Goal: Task Accomplishment & Management: Use online tool/utility

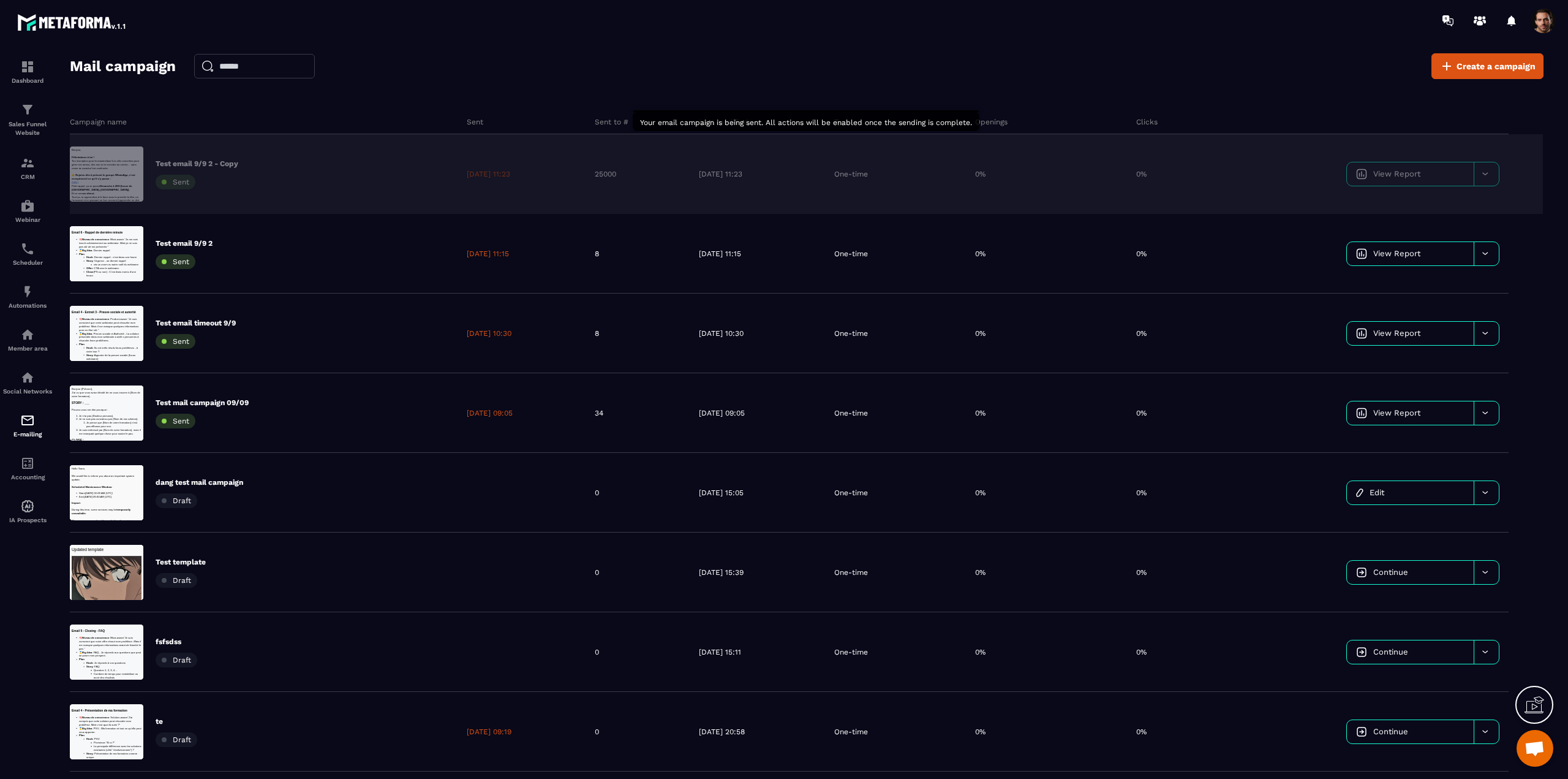
click at [1485, 171] on icon at bounding box center [1485, 173] width 9 height 9
click at [1391, 239] on div "Delete campaign" at bounding box center [1428, 245] width 152 height 20
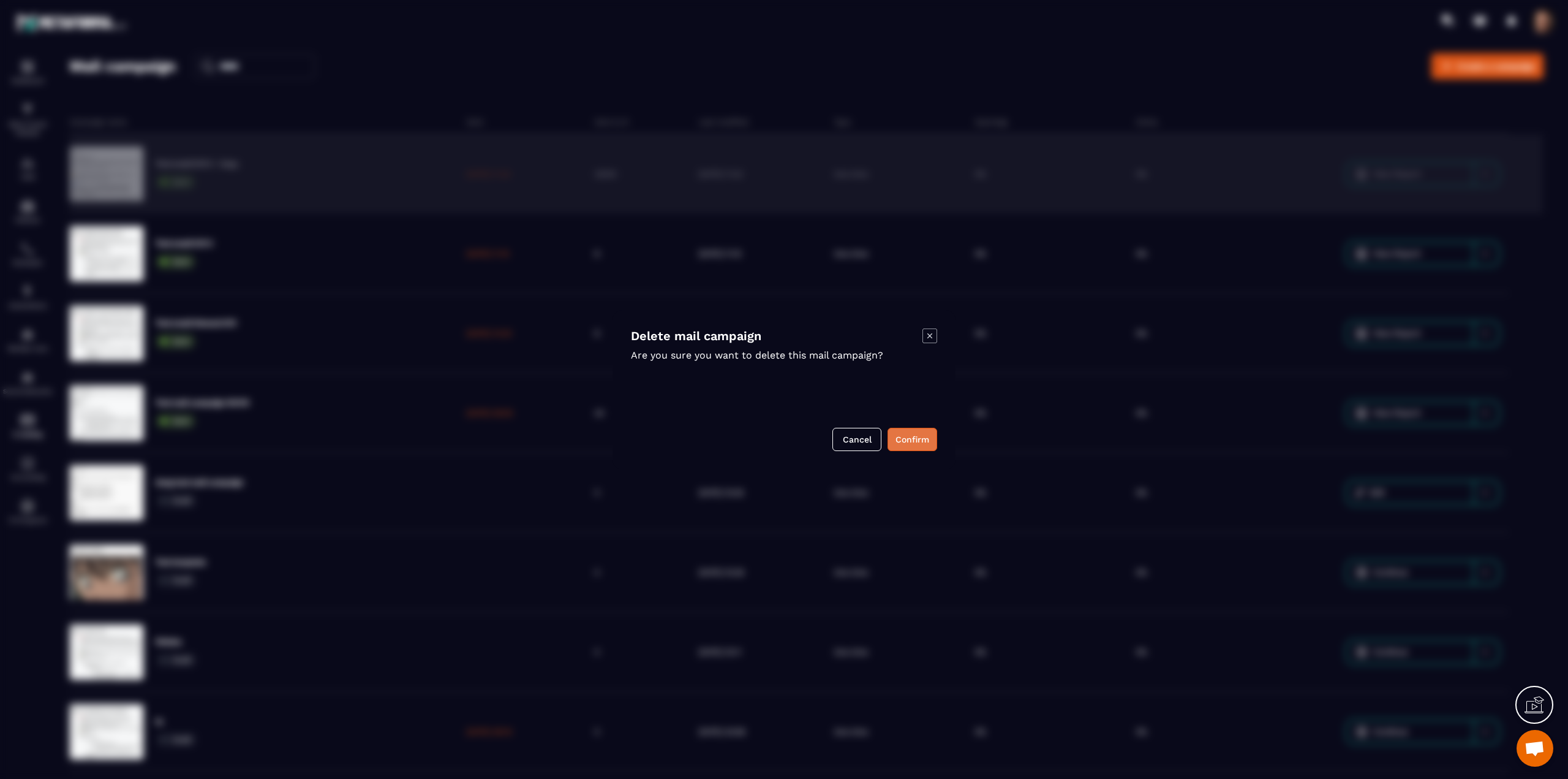
click at [905, 439] on button "Confirm" at bounding box center [912, 439] width 50 height 23
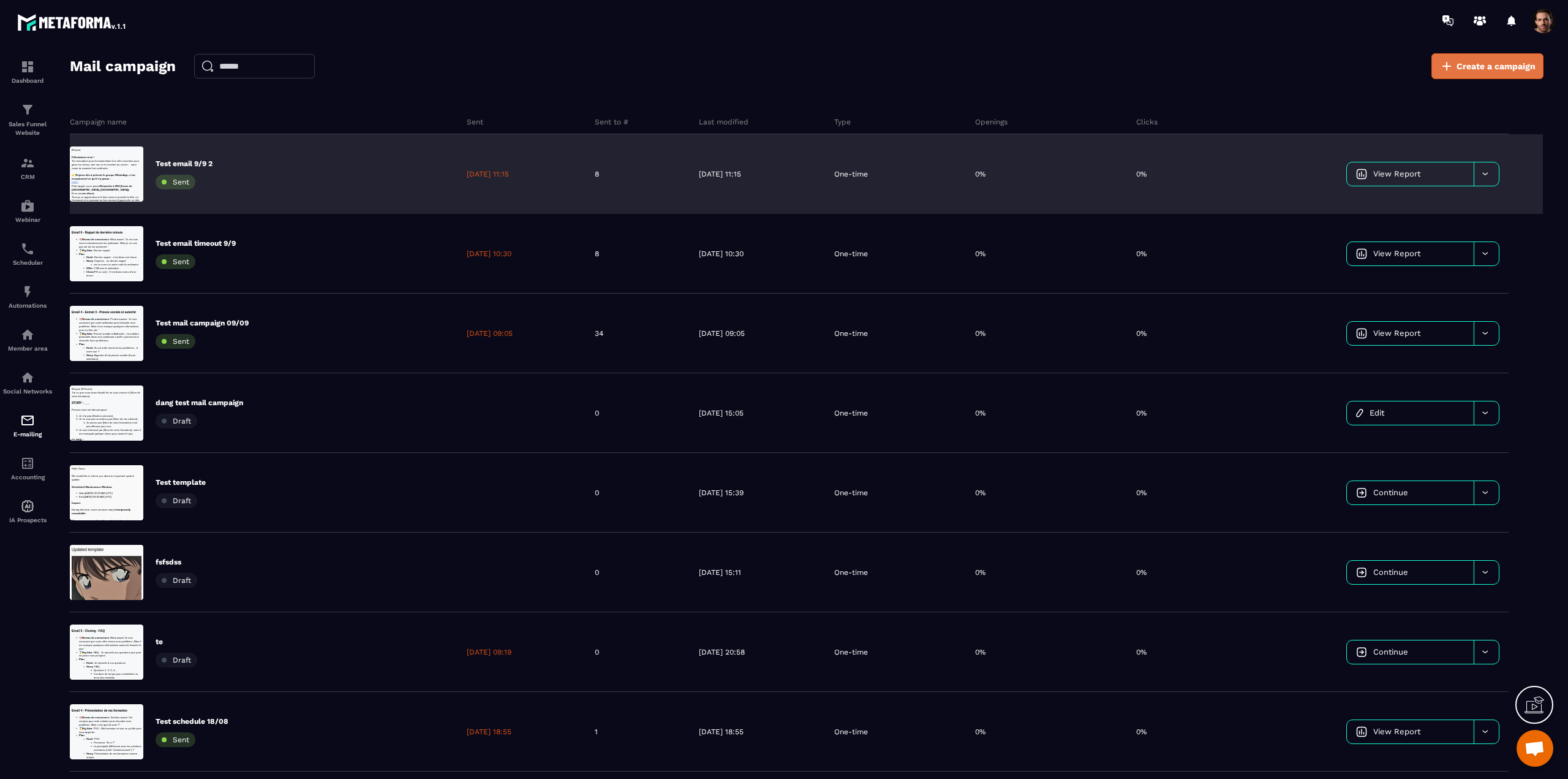
click at [1470, 69] on span "Create a campaign" at bounding box center [1496, 66] width 79 height 12
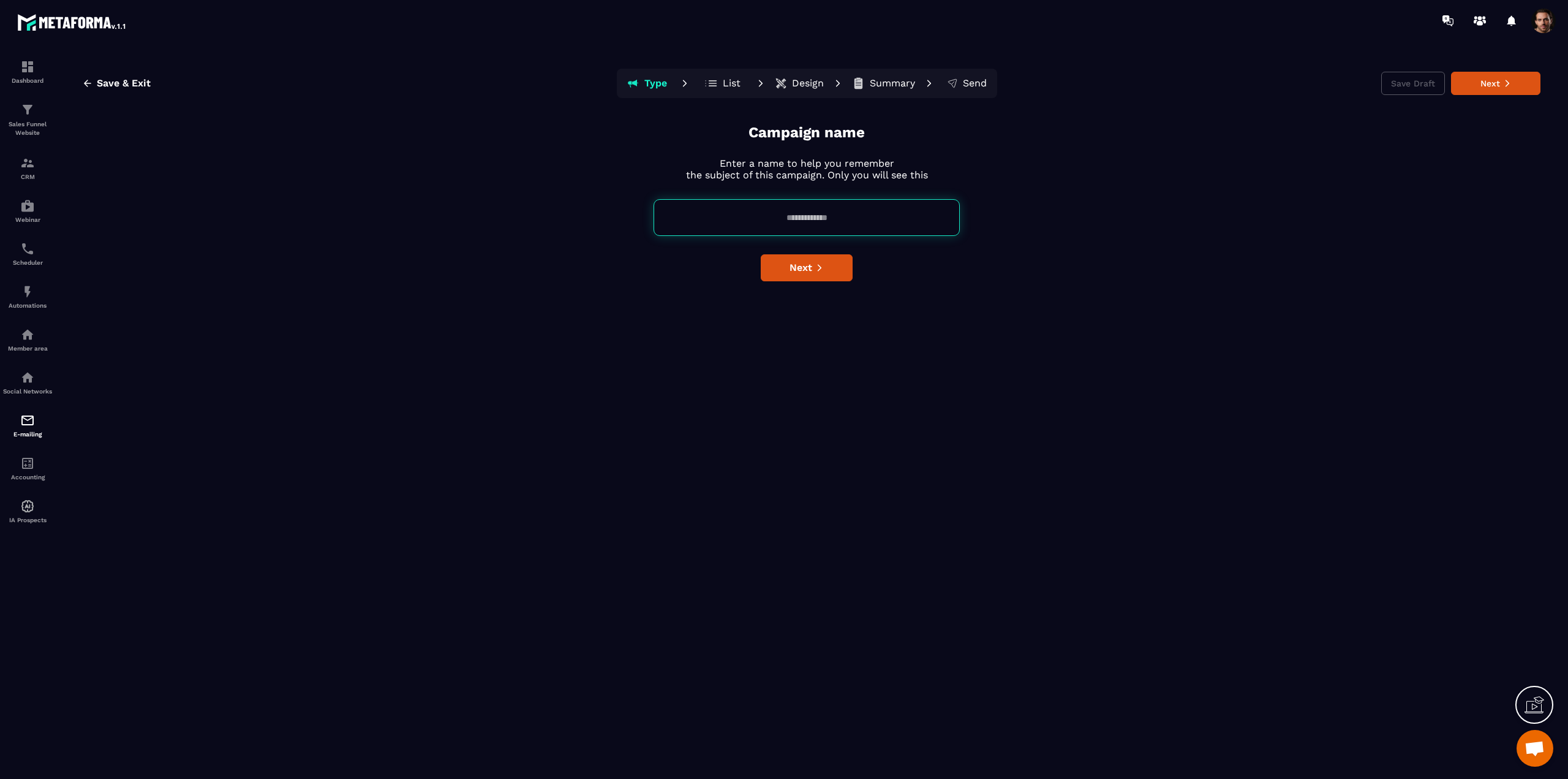
click at [851, 213] on input at bounding box center [806, 218] width 307 height 36
type input "**********"
click at [798, 269] on span "Next" at bounding box center [800, 267] width 22 height 12
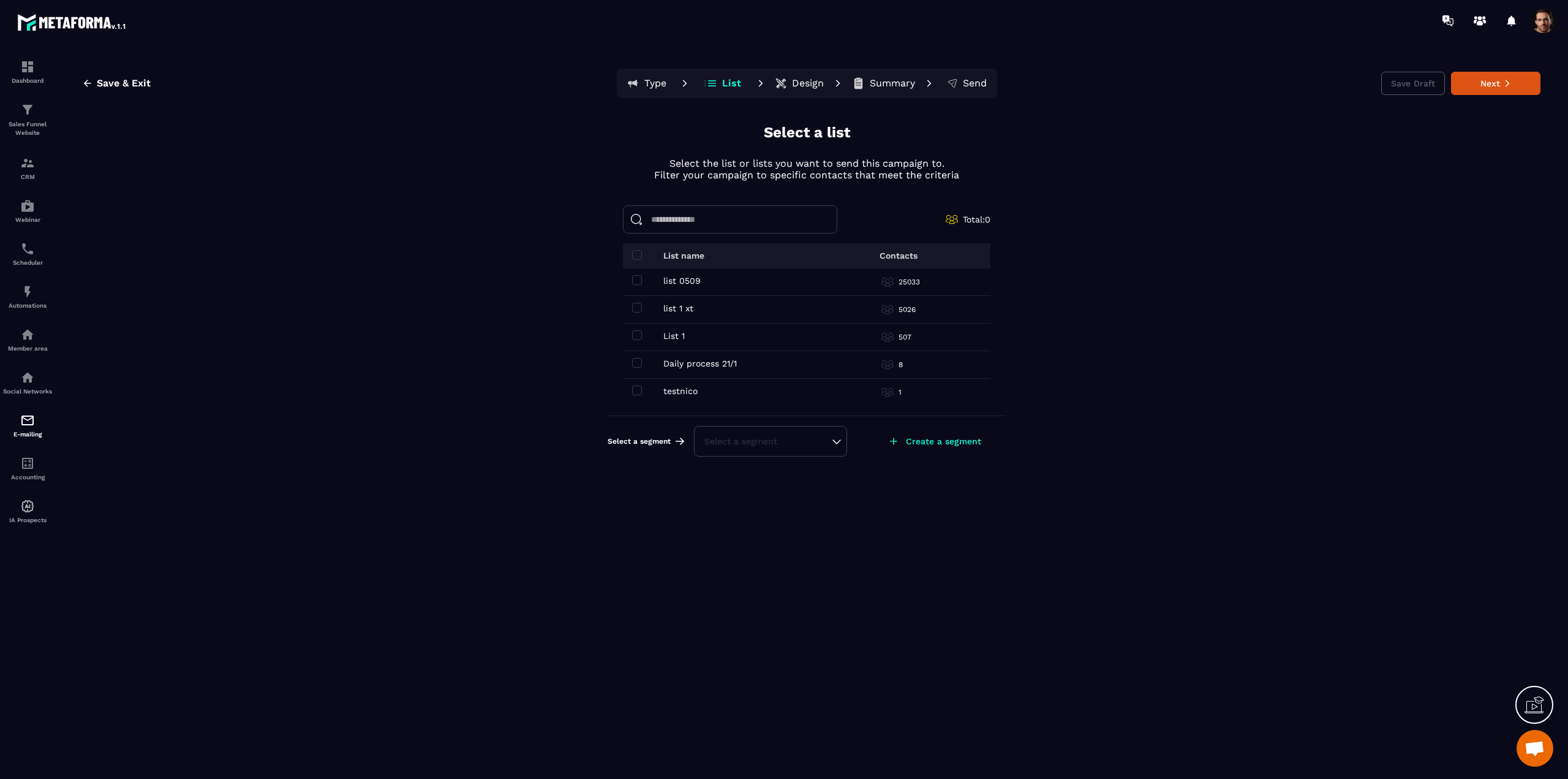
click at [631, 366] on td "Daily process 21/1 Daily process 21/1" at bounding box center [724, 364] width 202 height 27
click at [634, 362] on span at bounding box center [637, 363] width 10 height 10
click at [1500, 84] on button "Next" at bounding box center [1495, 83] width 89 height 23
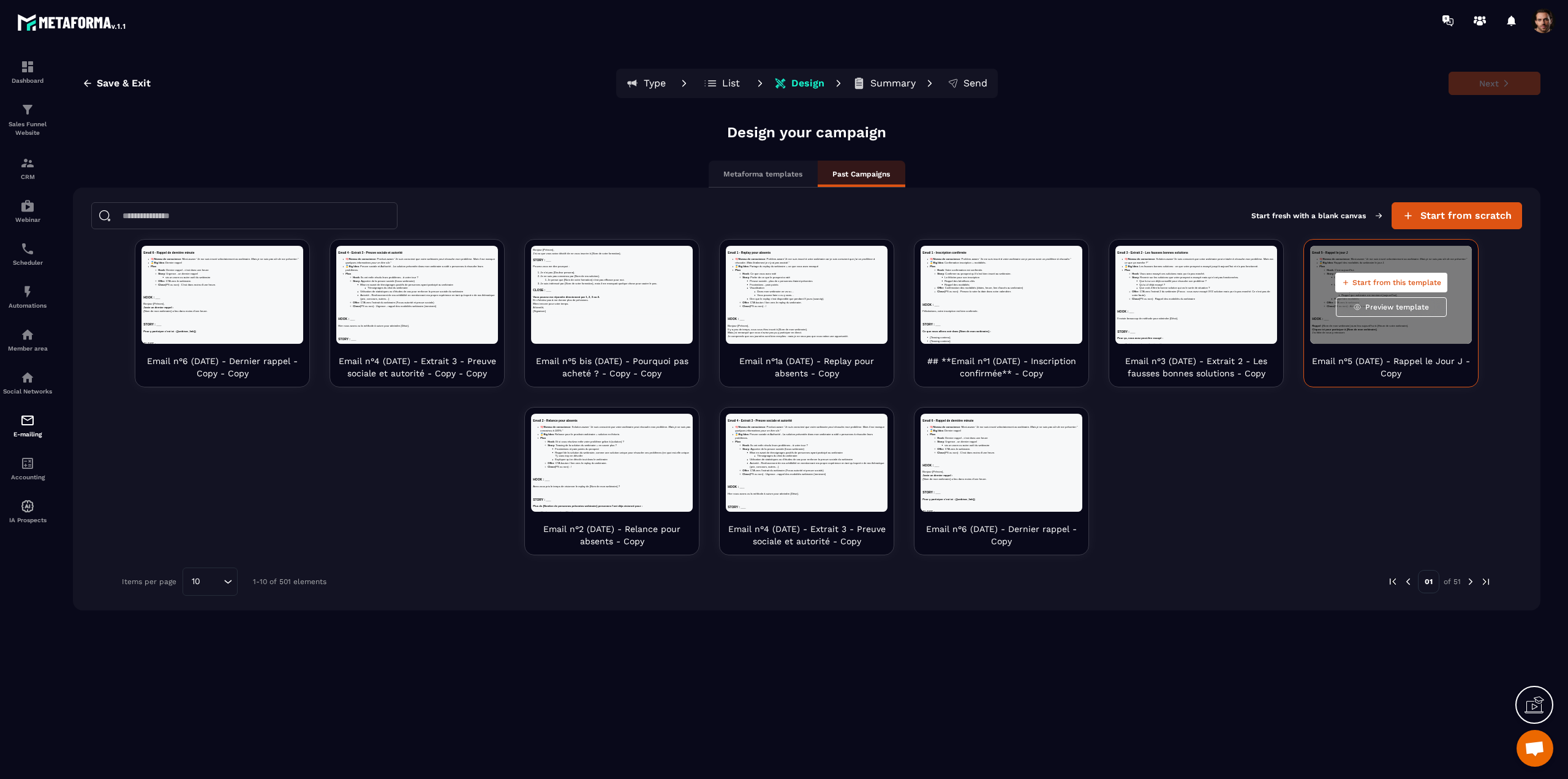
click at [1388, 277] on span "Start from this template" at bounding box center [1397, 282] width 89 height 10
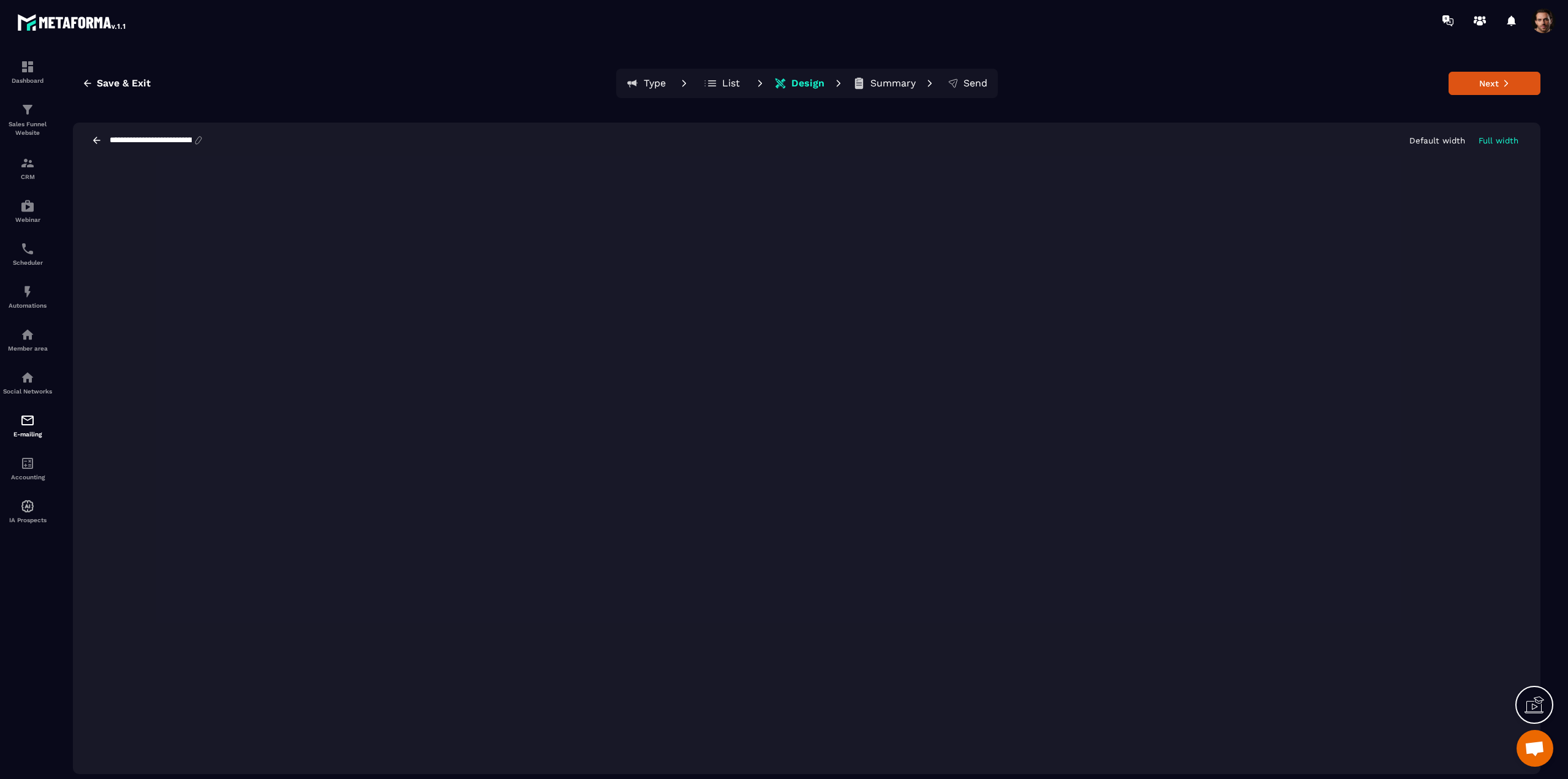
click at [1478, 90] on button "Next" at bounding box center [1494, 83] width 92 height 23
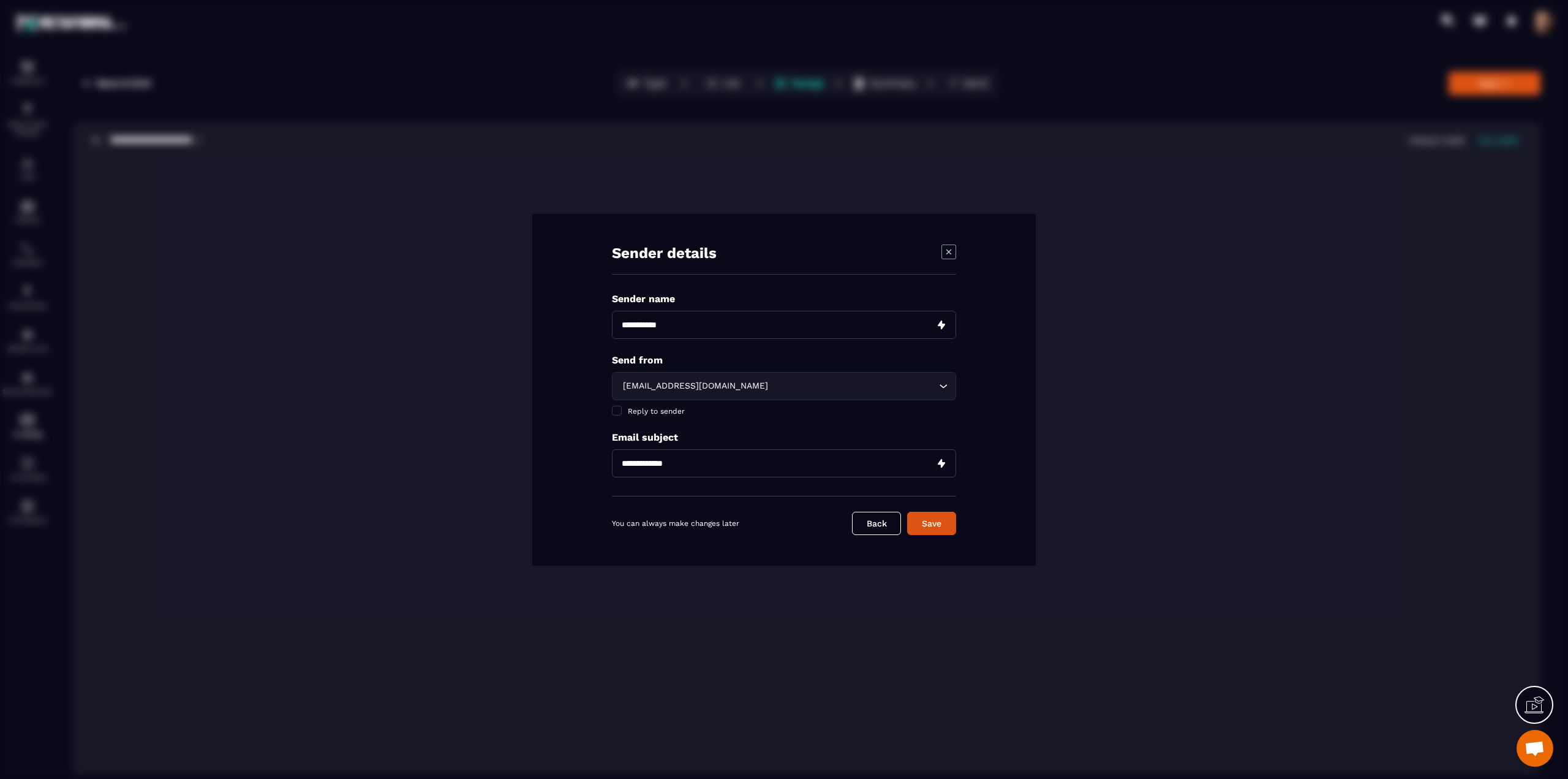
click at [697, 325] on input "Modal window" at bounding box center [784, 325] width 344 height 28
type input "****"
click at [658, 392] on div "[EMAIL_ADDRESS][DOMAIN_NAME]" at bounding box center [778, 385] width 319 height 13
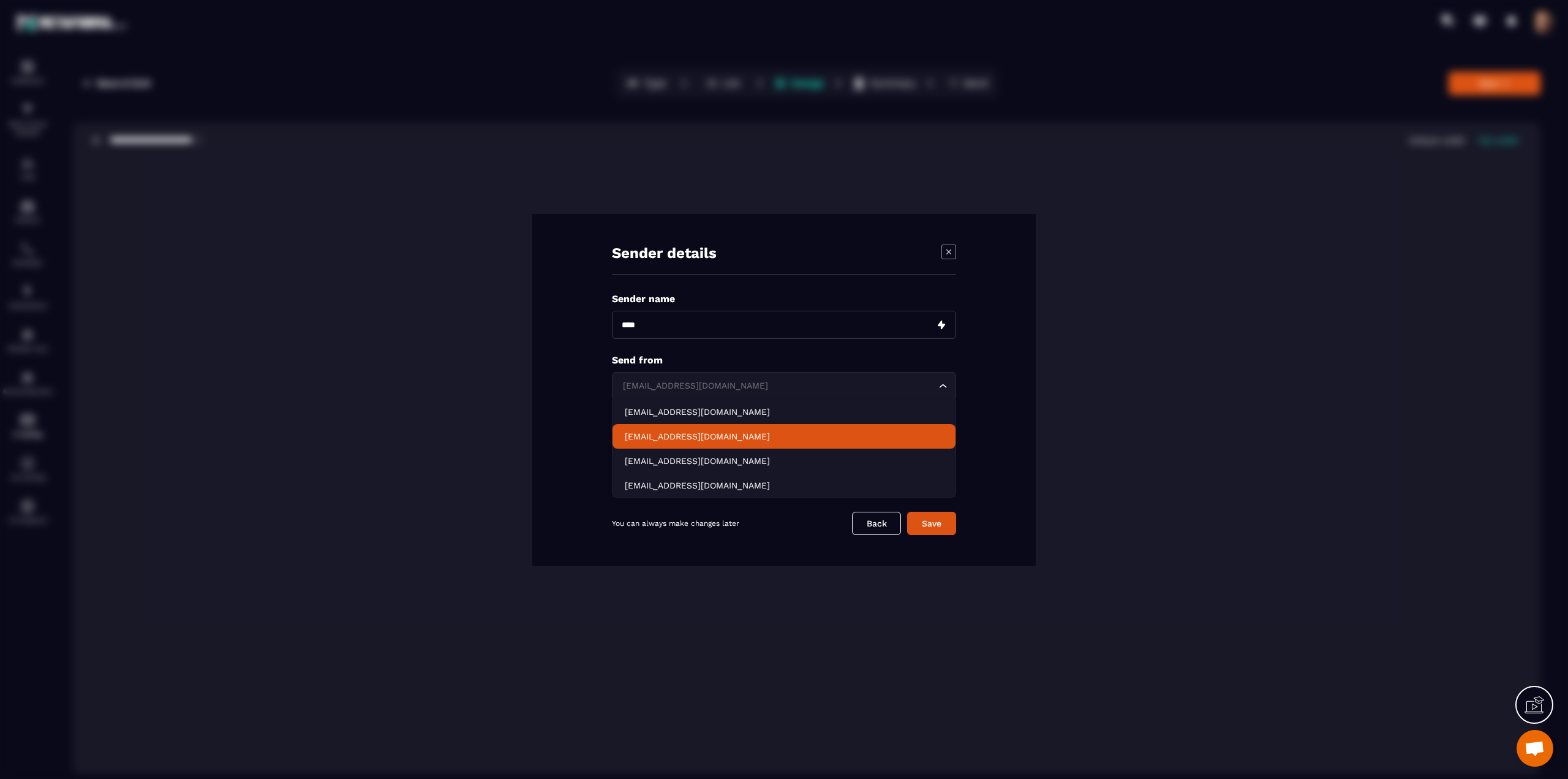
click at [659, 438] on p "[EMAIL_ADDRESS][DOMAIN_NAME]" at bounding box center [784, 436] width 319 height 12
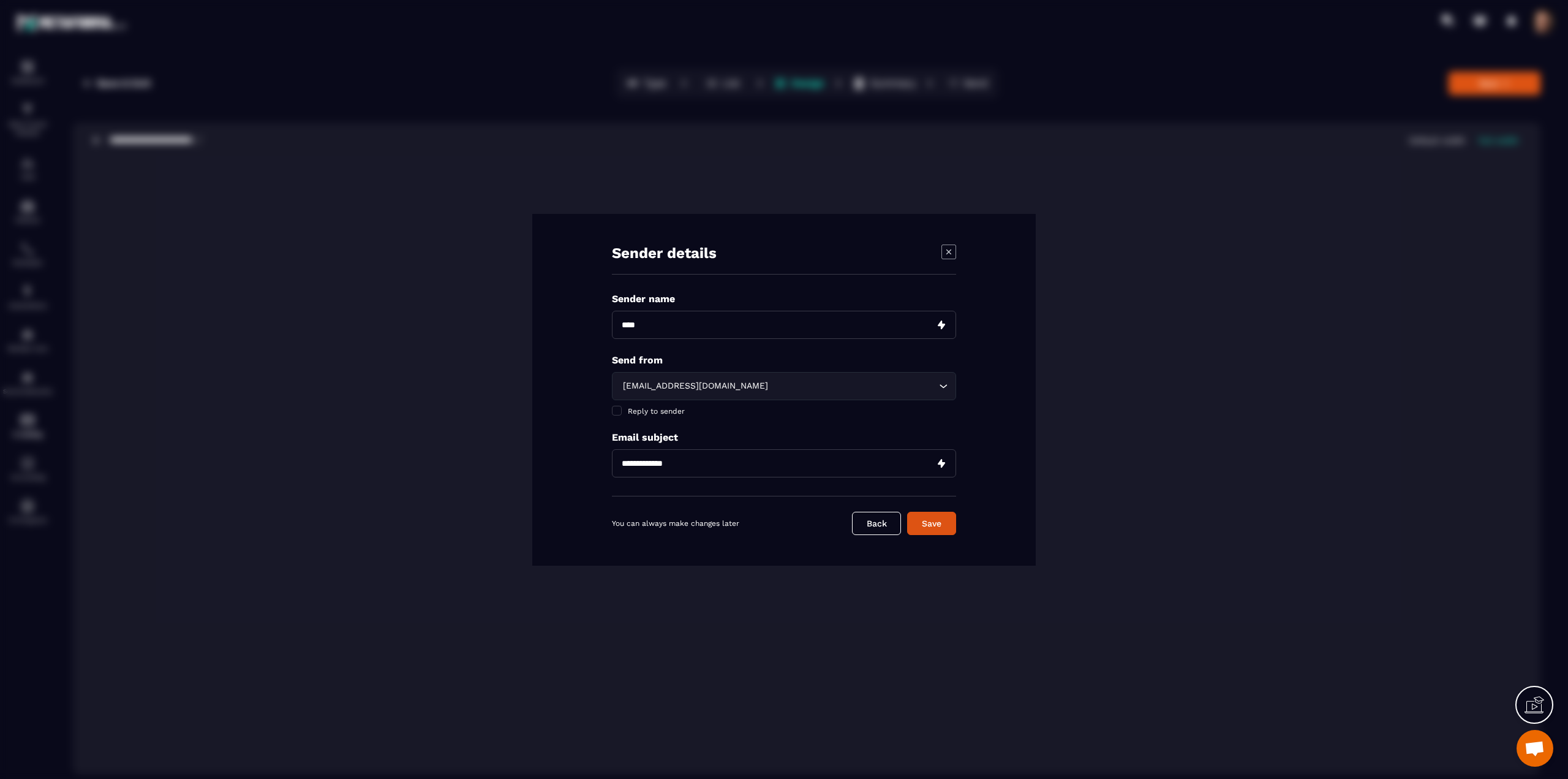
click at [722, 463] on input "Modal window" at bounding box center [784, 463] width 344 height 28
paste input "****"
type input "****"
click at [937, 519] on button "Save" at bounding box center [932, 523] width 49 height 23
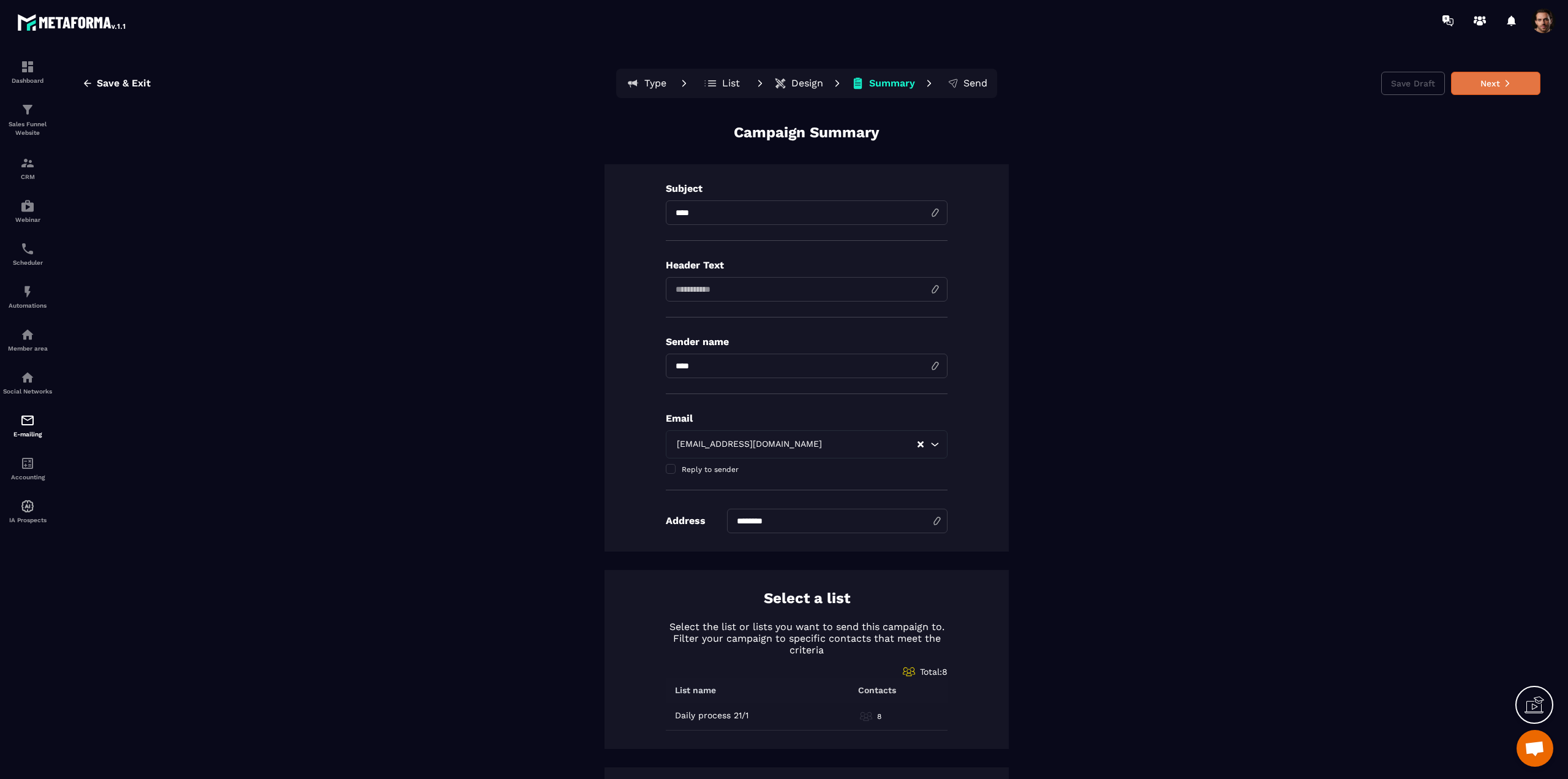
click at [1478, 82] on button "Next" at bounding box center [1495, 83] width 89 height 23
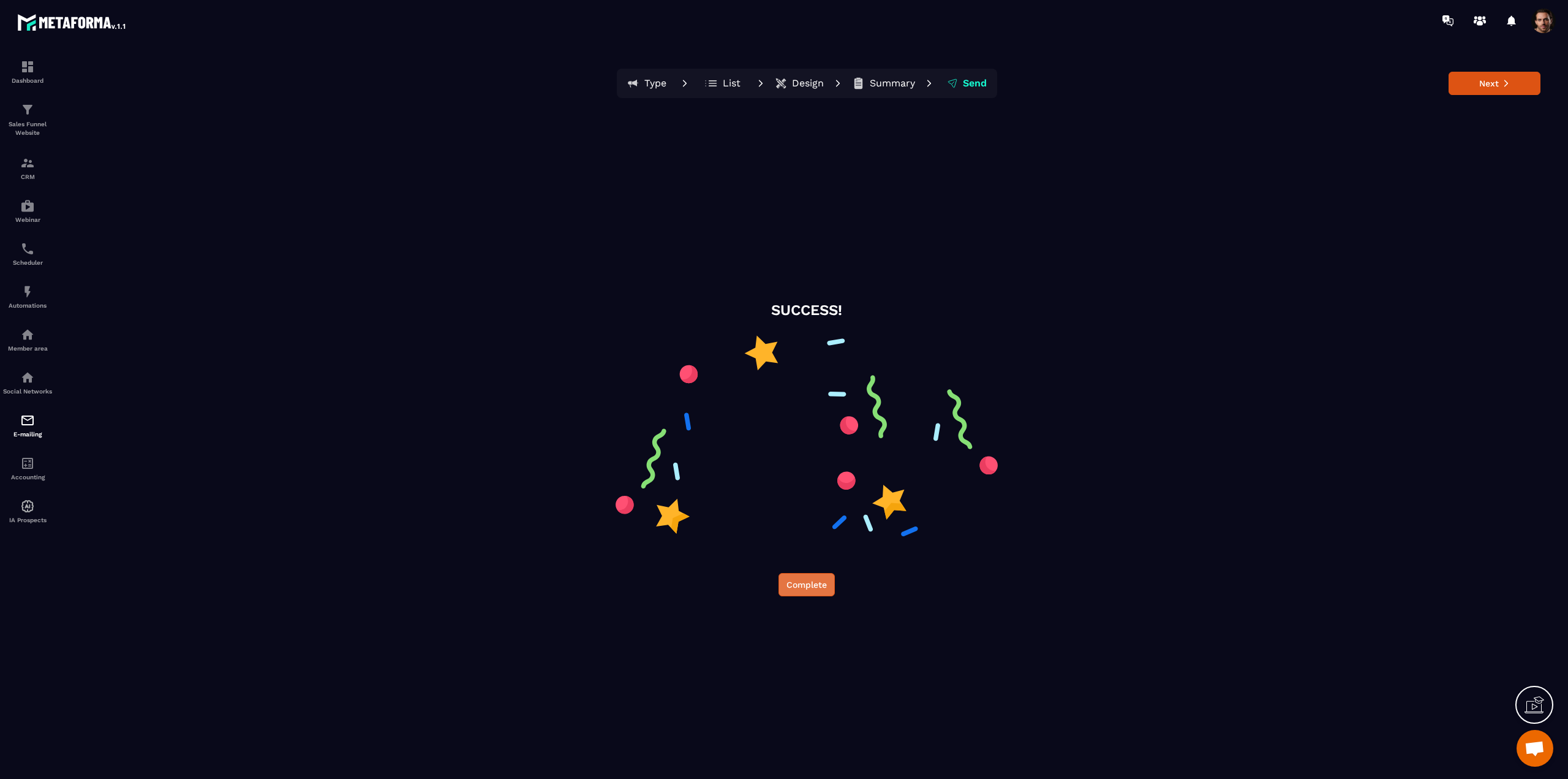
click at [808, 581] on button "Complete" at bounding box center [807, 584] width 56 height 23
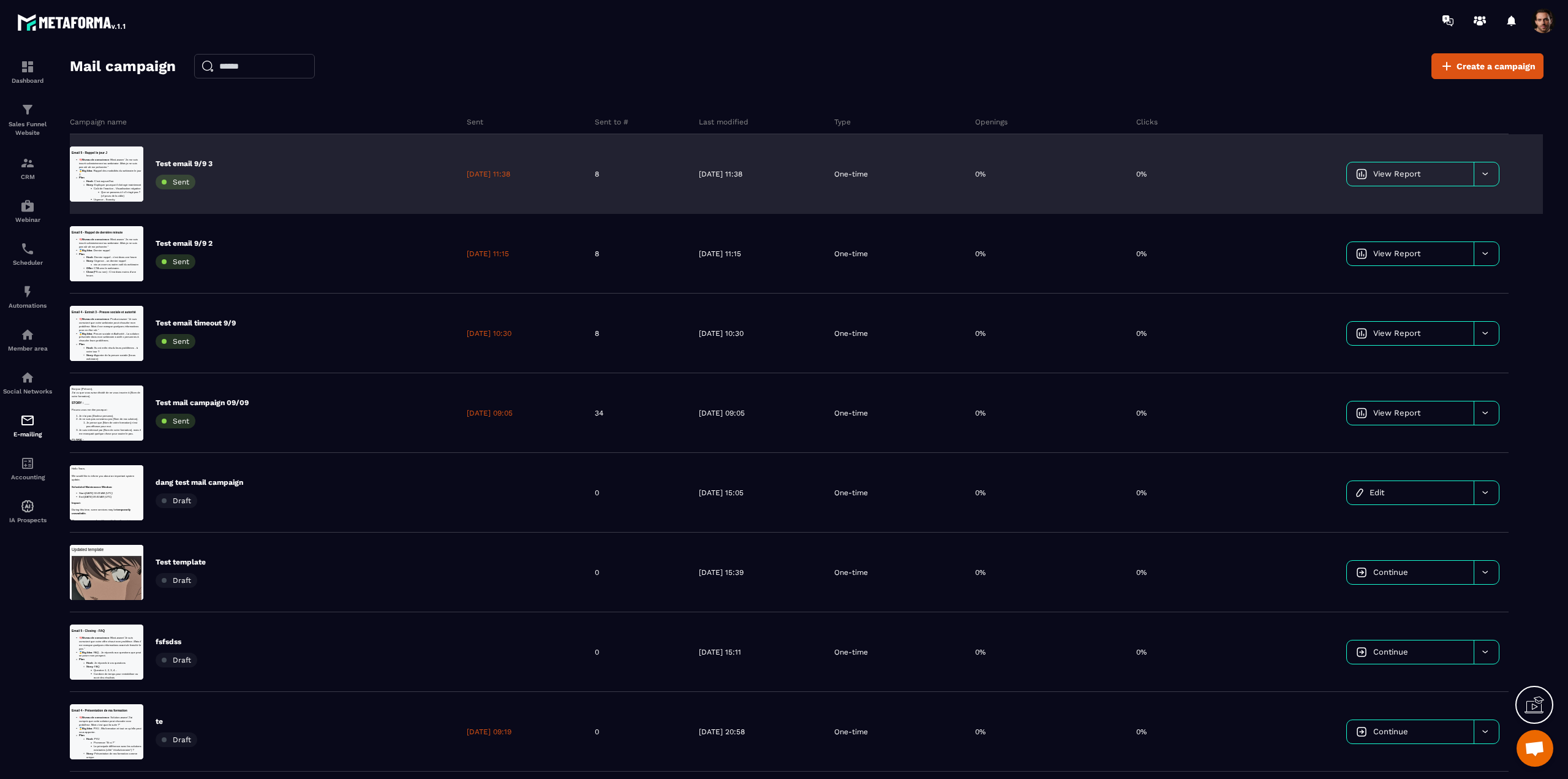
click at [1421, 180] on link "View Report" at bounding box center [1410, 173] width 127 height 23
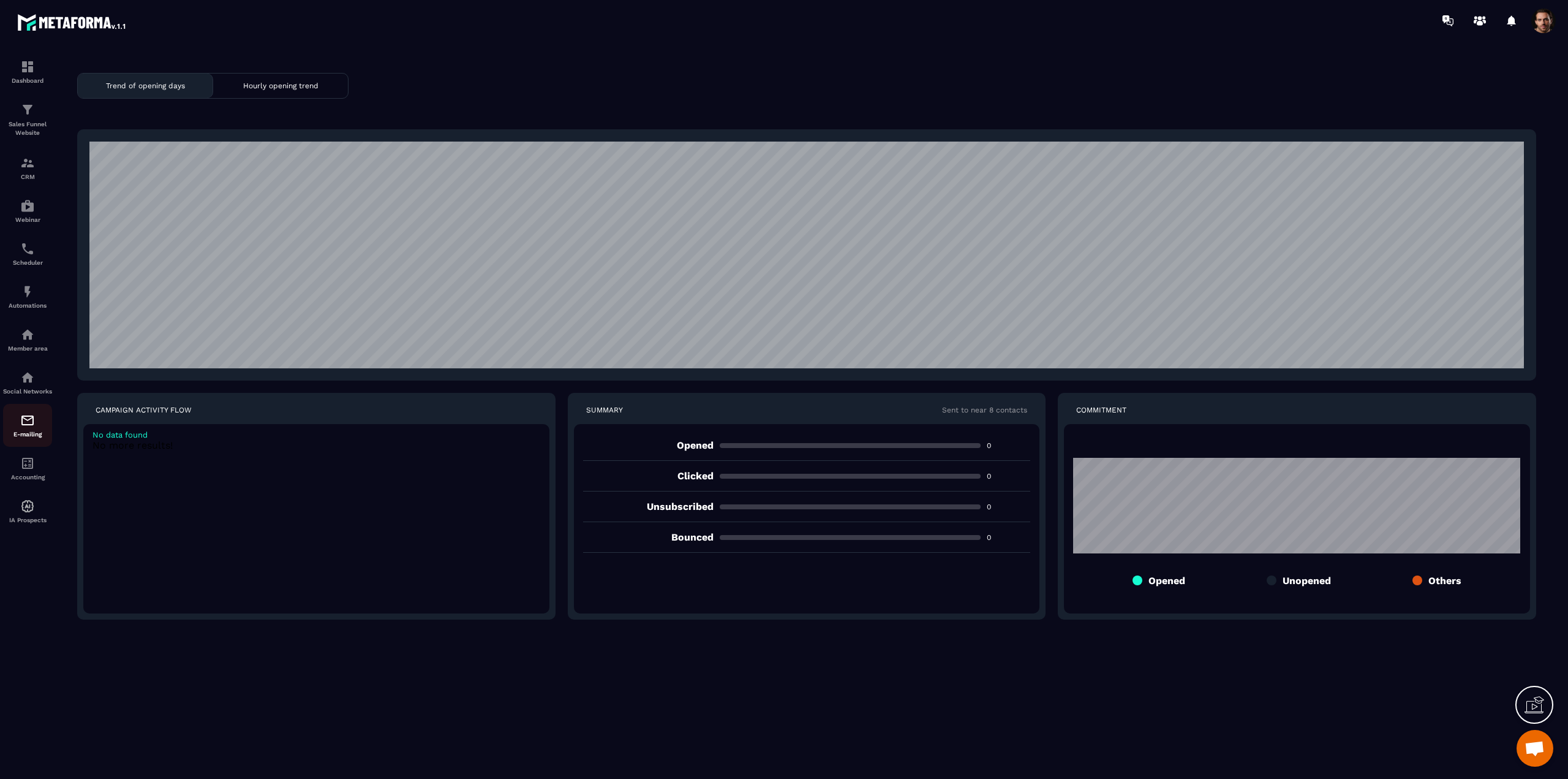
click at [29, 427] on img at bounding box center [27, 420] width 15 height 15
